Goal: Transaction & Acquisition: Subscribe to service/newsletter

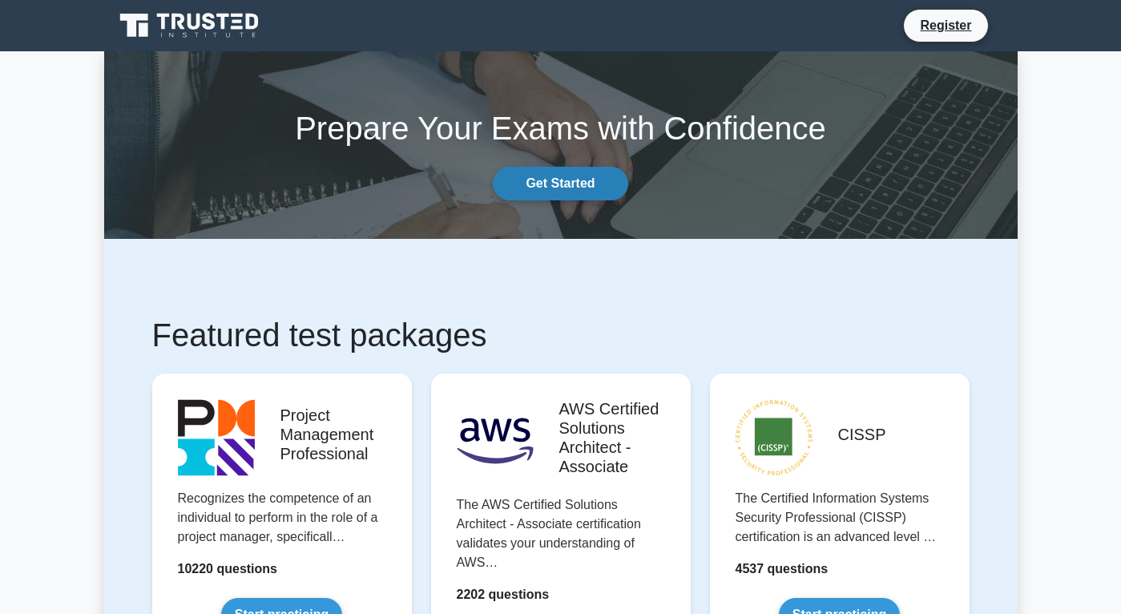
click at [565, 183] on link "Get Started" at bounding box center [560, 184] width 135 height 34
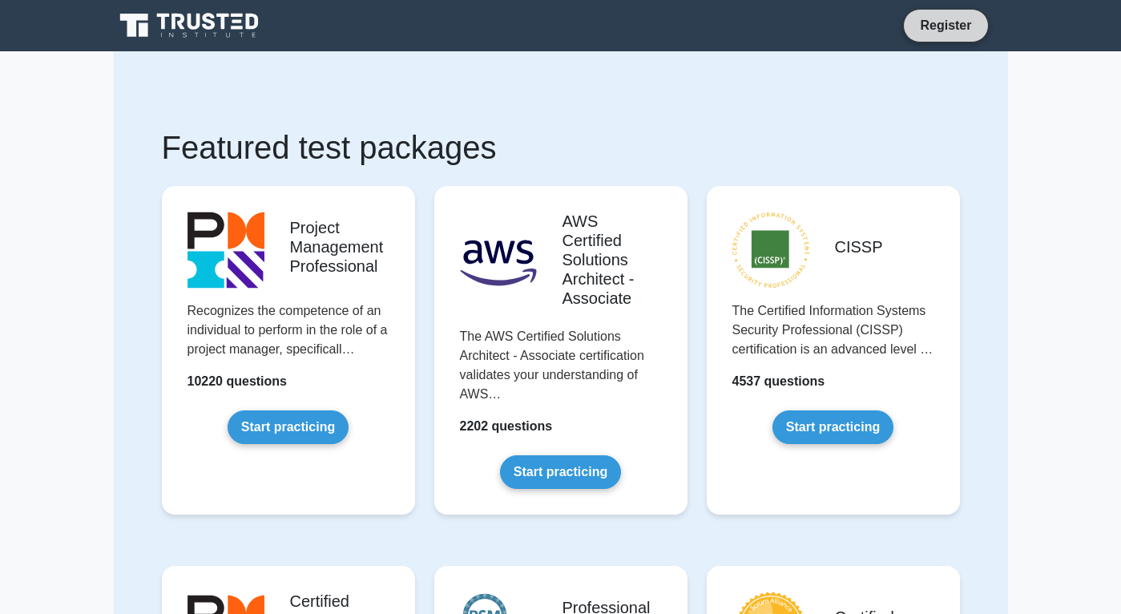
click at [943, 26] on link "Register" at bounding box center [946, 25] width 71 height 20
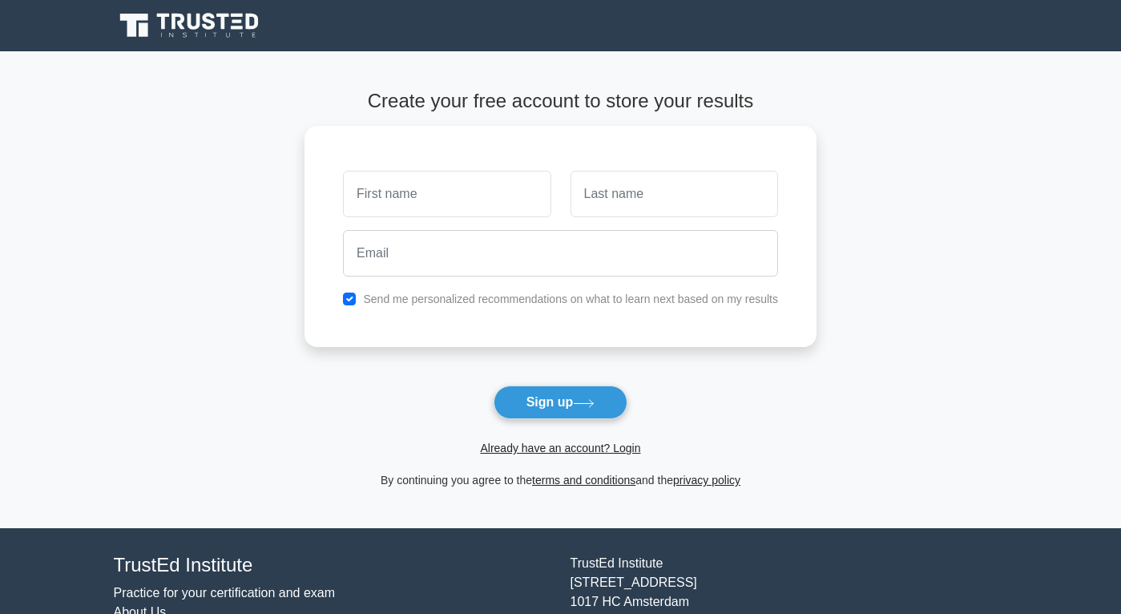
click at [186, 24] on icon at bounding box center [191, 25] width 154 height 30
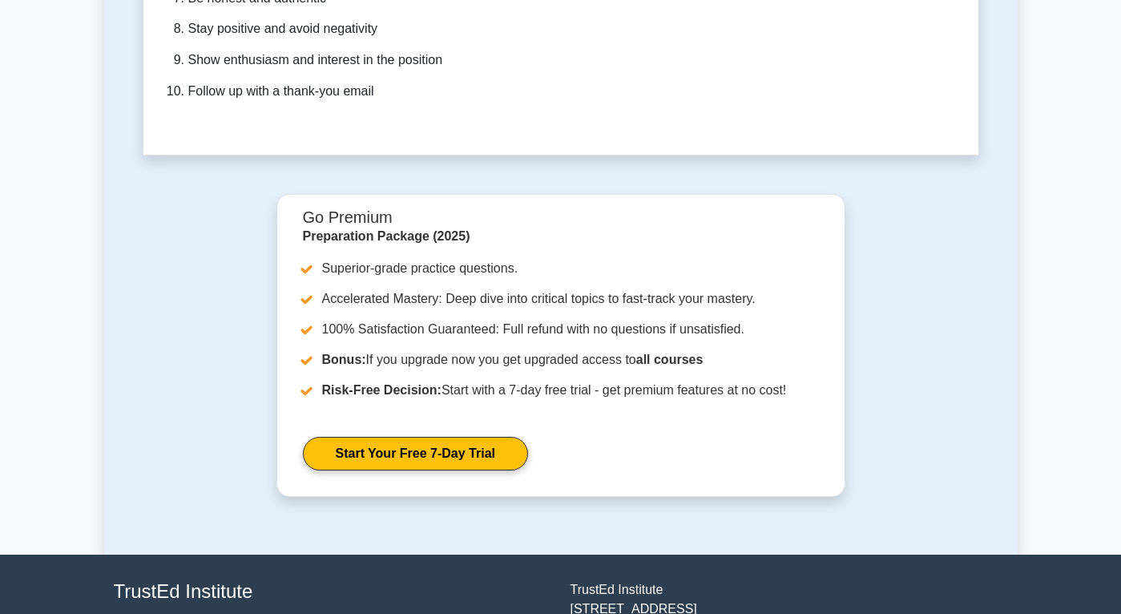
scroll to position [4904, 0]
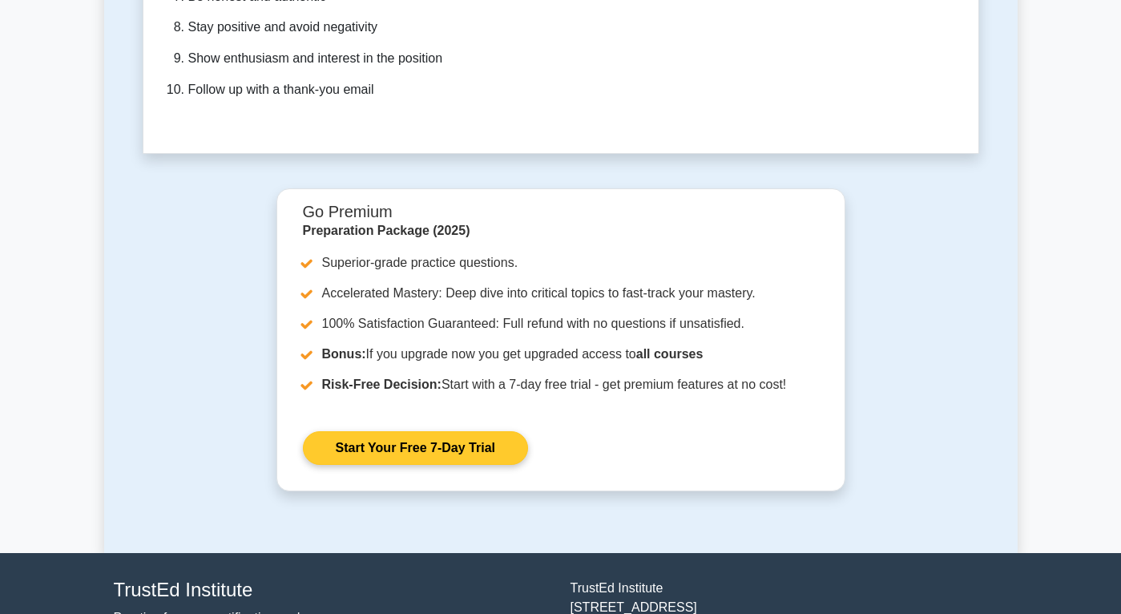
click at [444, 431] on link "Start Your Free 7-Day Trial" at bounding box center [415, 448] width 225 height 34
